Goal: Information Seeking & Learning: Find contact information

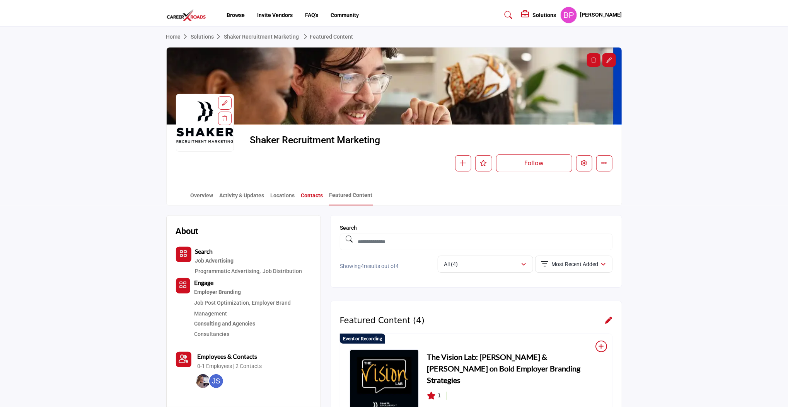
click at [311, 197] on link "Contacts" at bounding box center [312, 199] width 23 height 14
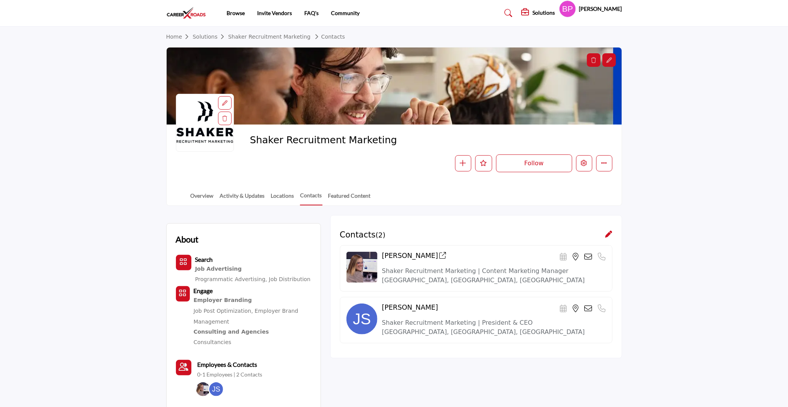
click at [347, 196] on link "Featured Content" at bounding box center [349, 199] width 43 height 14
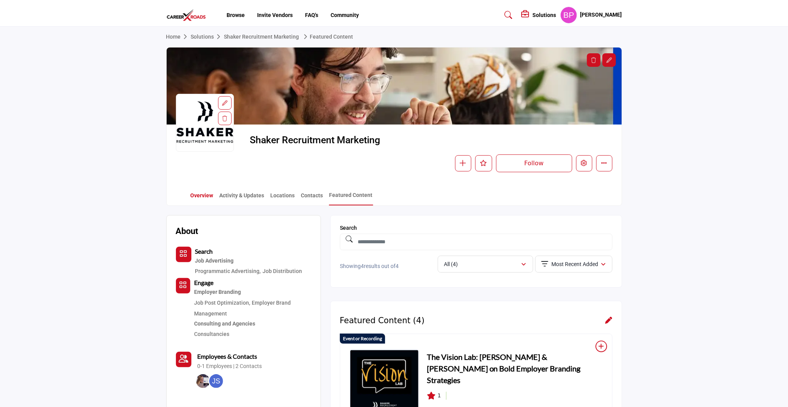
click at [206, 200] on link "Overview" at bounding box center [202, 199] width 24 height 14
click at [234, 196] on link "Activity & Updates" at bounding box center [242, 199] width 46 height 14
click at [281, 197] on link "Locations" at bounding box center [282, 199] width 25 height 14
click at [309, 192] on link "Contacts" at bounding box center [312, 199] width 23 height 14
click at [337, 193] on link "Featured Content" at bounding box center [351, 198] width 44 height 14
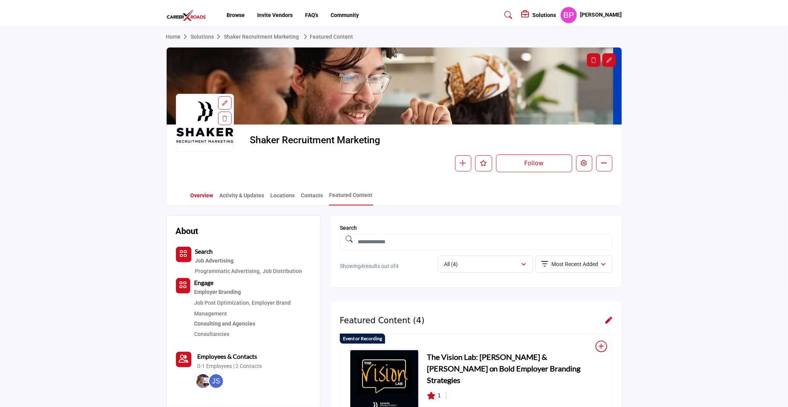
click at [198, 194] on link "Overview" at bounding box center [202, 199] width 24 height 14
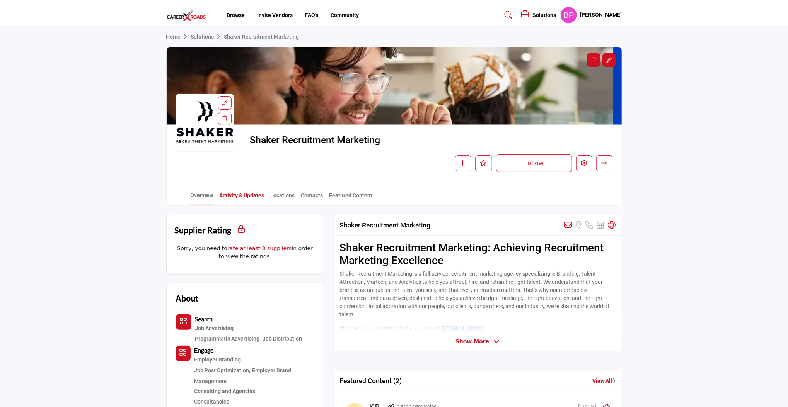
click at [240, 197] on link "Activity & Updates" at bounding box center [242, 199] width 46 height 14
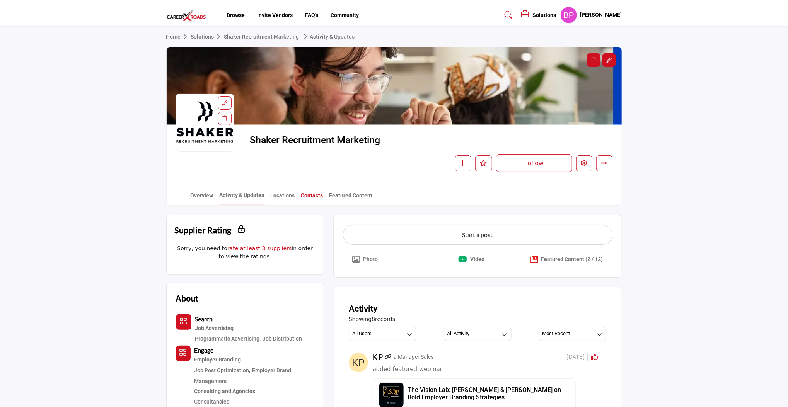
click at [310, 194] on link "Contacts" at bounding box center [312, 199] width 23 height 14
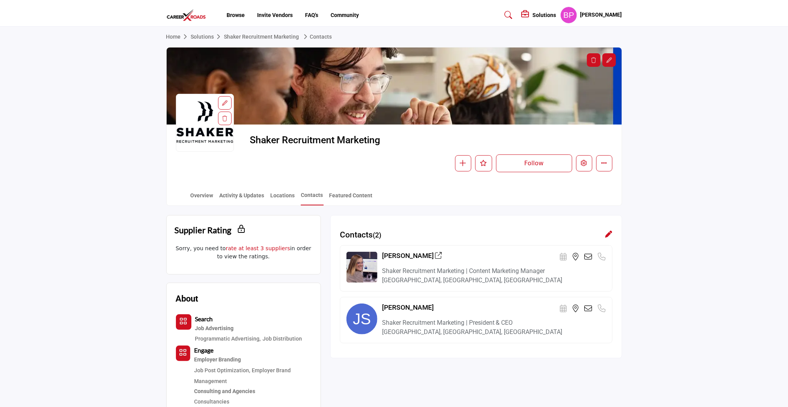
click at [351, 192] on link "Featured Content" at bounding box center [351, 199] width 44 height 14
